Goal: Complete application form

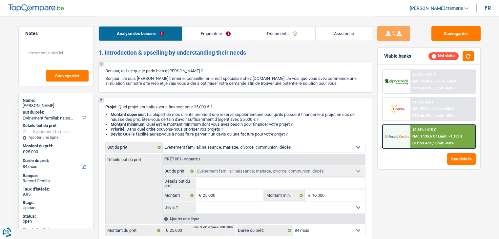
select select "familyEvent"
select select "84"
select select "familyEvent"
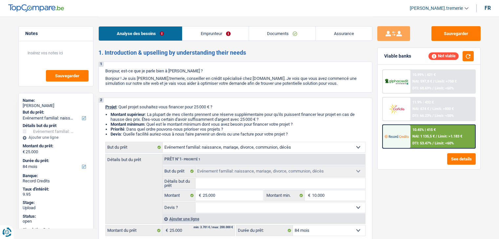
select select "84"
select select "independent"
select select "familyAllowances"
select select "netSalary"
select select "rents"
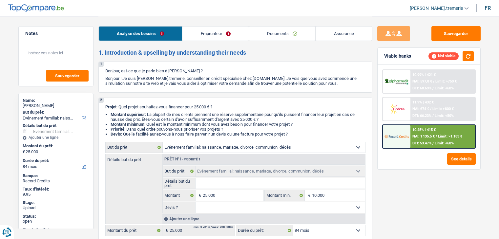
select select "familyEvent"
select select "84"
select select "independent"
select select "familyAllowances"
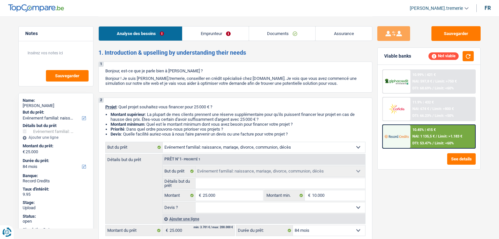
select select "netSalary"
select select "BE"
click at [222, 33] on link "Emprunteur" at bounding box center [215, 34] width 66 height 14
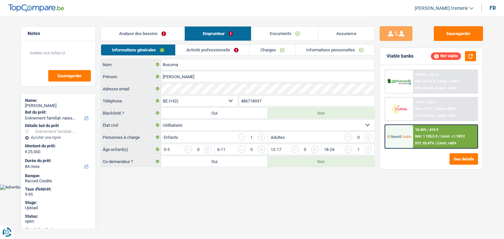
click at [215, 50] on link "Activité professionnelle" at bounding box center [212, 50] width 74 height 11
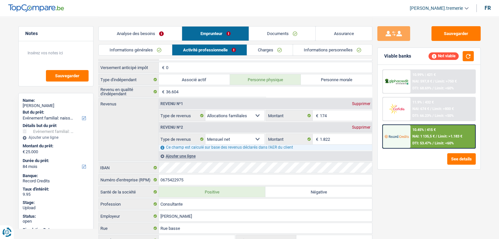
scroll to position [58, 0]
click at [164, 181] on input "0675422975" at bounding box center [265, 180] width 213 height 10
click at [448, 7] on span "[PERSON_NAME].tremerie" at bounding box center [435, 9] width 53 height 6
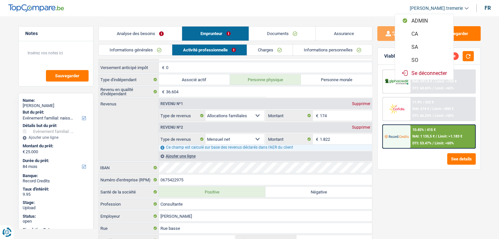
click at [429, 59] on button "SO" at bounding box center [424, 59] width 58 height 13
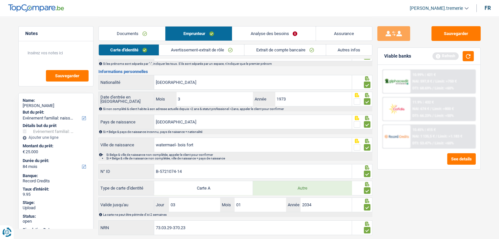
scroll to position [0, 0]
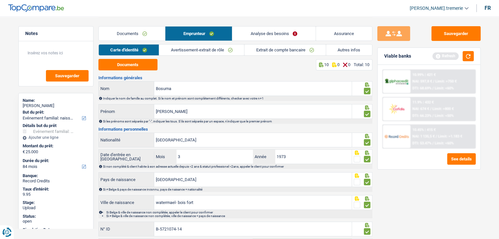
click at [183, 50] on link "Avertissement-extrait de rôle" at bounding box center [201, 50] width 85 height 11
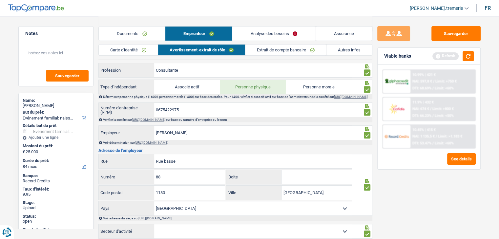
scroll to position [272, 0]
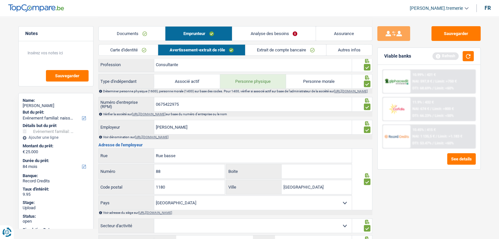
click at [166, 115] on link "[URL][DOMAIN_NAME]" at bounding box center [149, 114] width 34 height 4
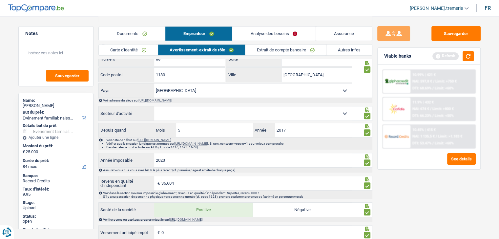
scroll to position [394, 0]
